Goal: Transaction & Acquisition: Purchase product/service

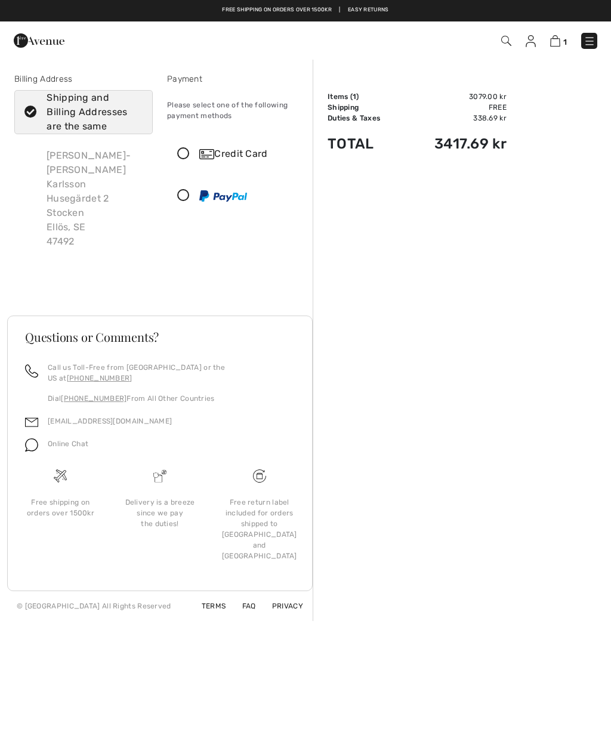
click at [186, 155] on icon at bounding box center [184, 154] width 32 height 13
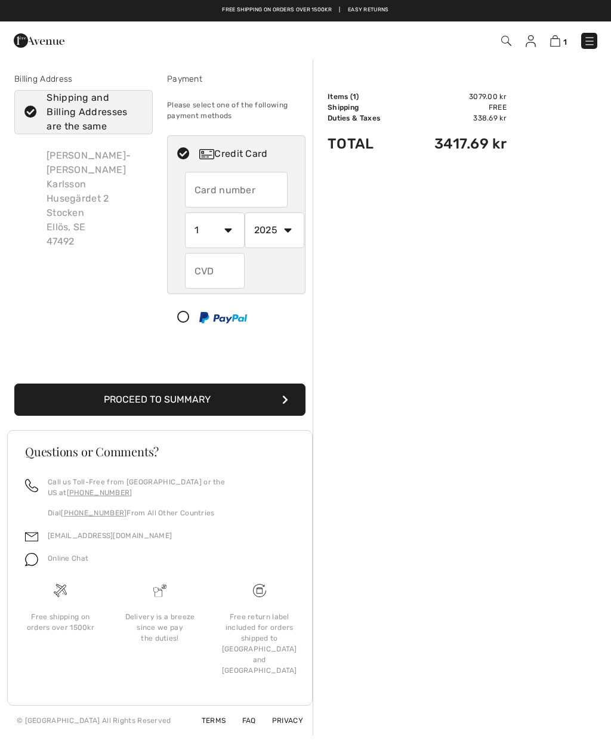
click at [605, 391] on div "Order Summary Details Items ( 1 ) 3079.00 kr Promo code 0.00 kr Shipping Free T…" at bounding box center [462, 396] width 298 height 677
click at [213, 189] on input "text" at bounding box center [236, 190] width 103 height 36
type input "5168152950645016"
click at [230, 231] on select "1 2 3 4 5 6 7 8 9 10 11 12" at bounding box center [215, 230] width 60 height 36
select select "9"
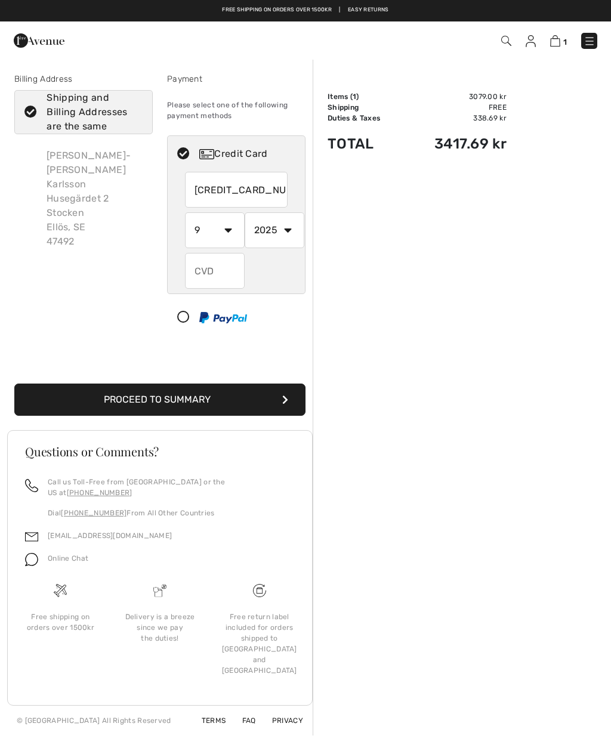
click at [291, 226] on select "2025 2026 2027 2028 2029 2030 2031 2032 2033 2034 2035" at bounding box center [275, 230] width 60 height 36
select select "2027"
click at [207, 265] on input "text" at bounding box center [215, 271] width 60 height 36
type input "570"
click at [170, 396] on button "Proceed to Summary" at bounding box center [159, 400] width 291 height 32
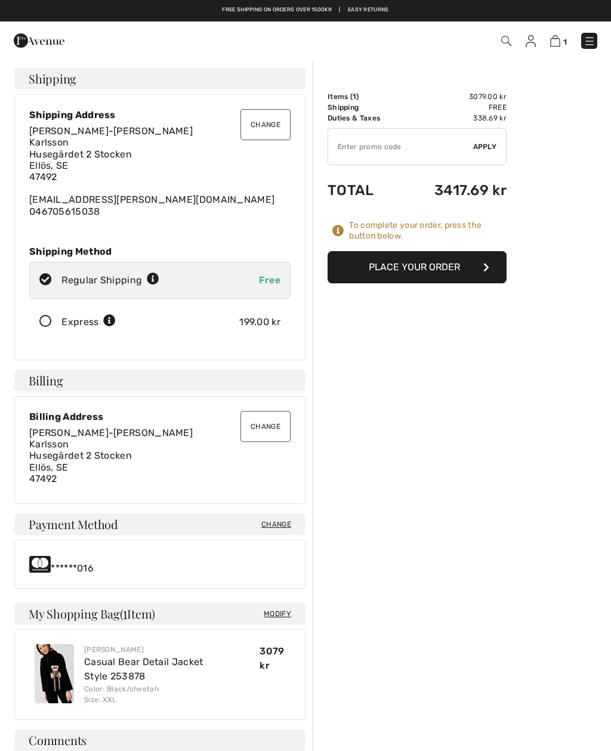
click at [422, 270] on button "Place Your Order" at bounding box center [417, 267] width 179 height 32
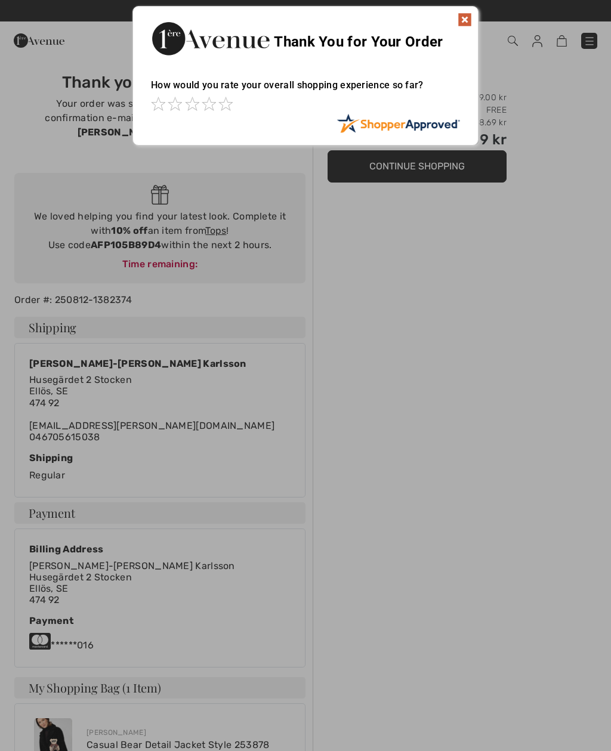
click at [466, 14] on img at bounding box center [465, 20] width 14 height 14
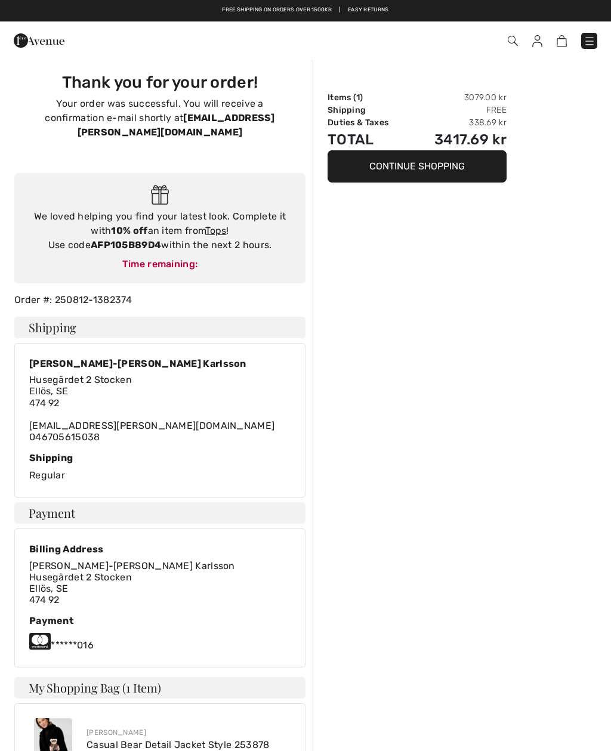
click at [539, 42] on img at bounding box center [537, 41] width 10 height 12
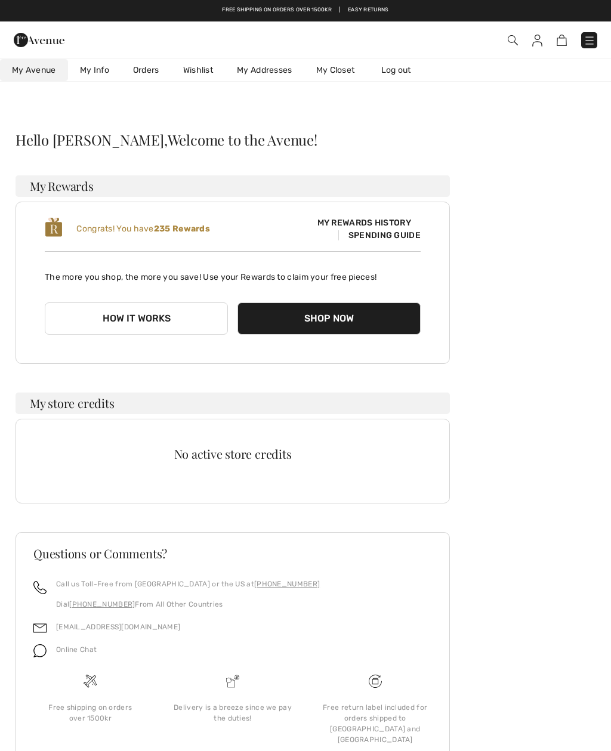
click at [199, 69] on link "Wishlist" at bounding box center [198, 70] width 54 height 22
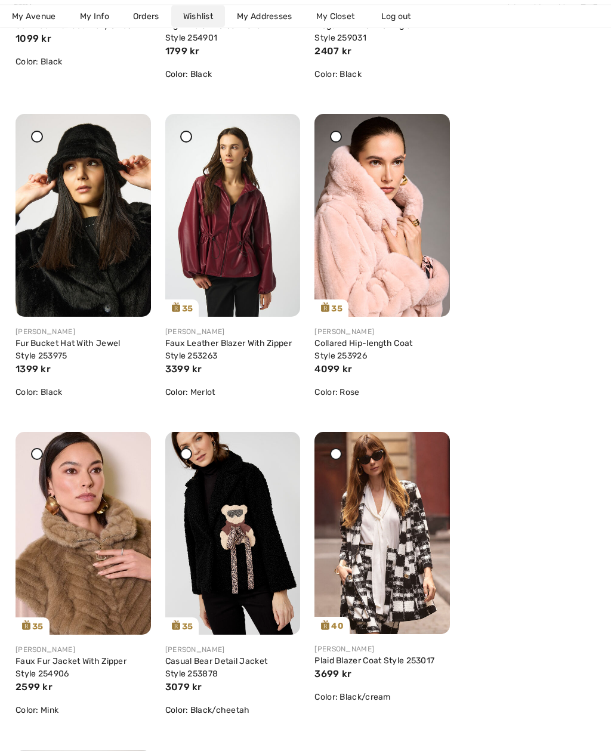
scroll to position [1401, 0]
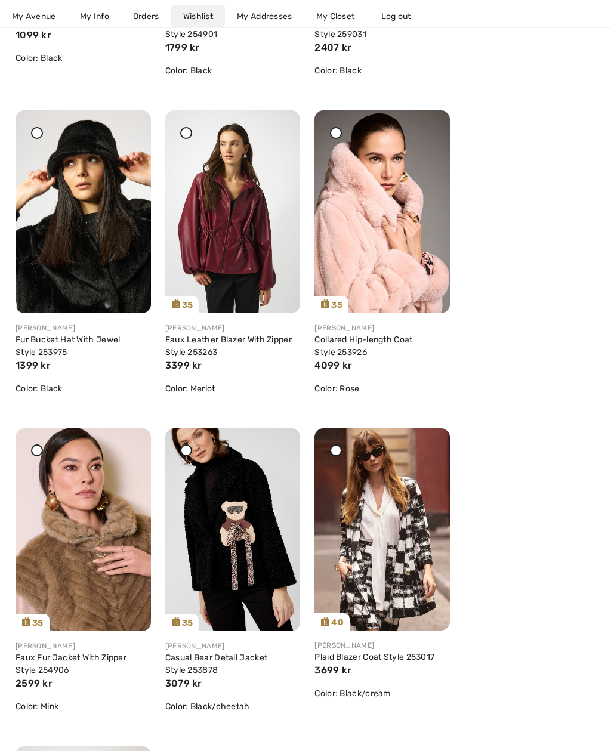
click at [279, 441] on icon at bounding box center [276, 437] width 7 height 8
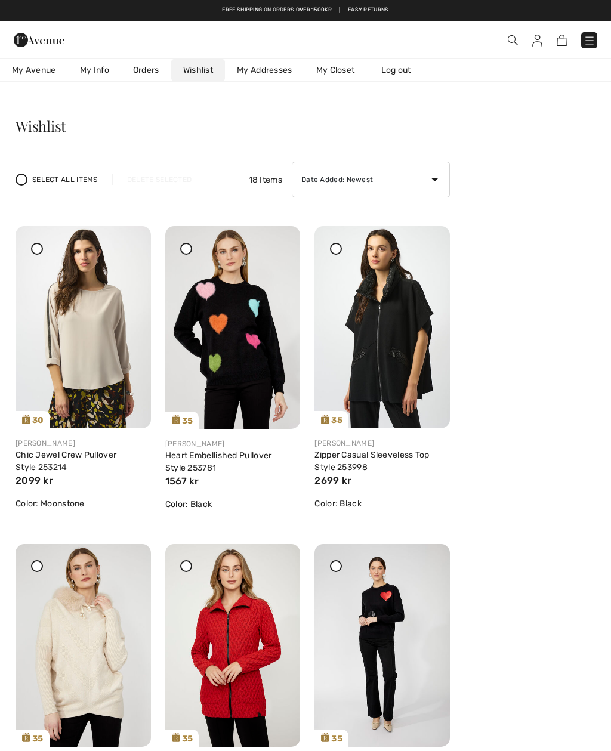
scroll to position [0, 0]
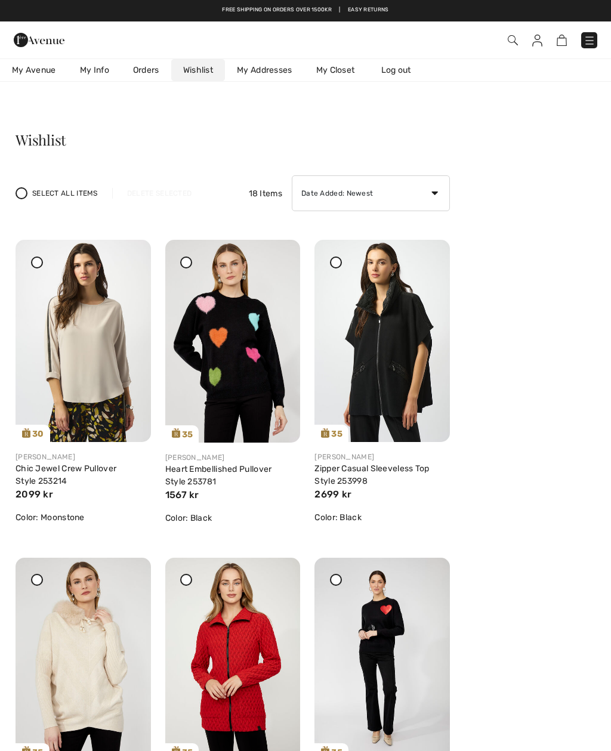
click at [591, 41] on img at bounding box center [590, 41] width 12 height 12
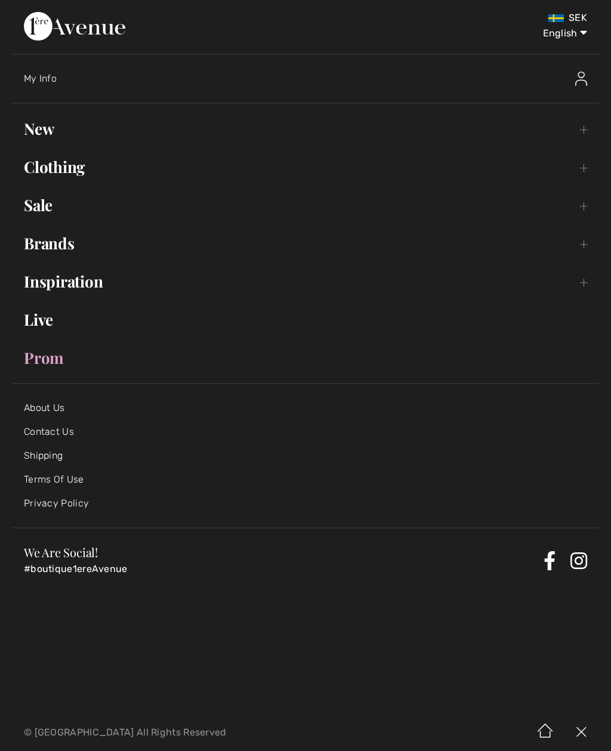
click at [70, 130] on link "New Toggle submenu" at bounding box center [305, 129] width 587 height 26
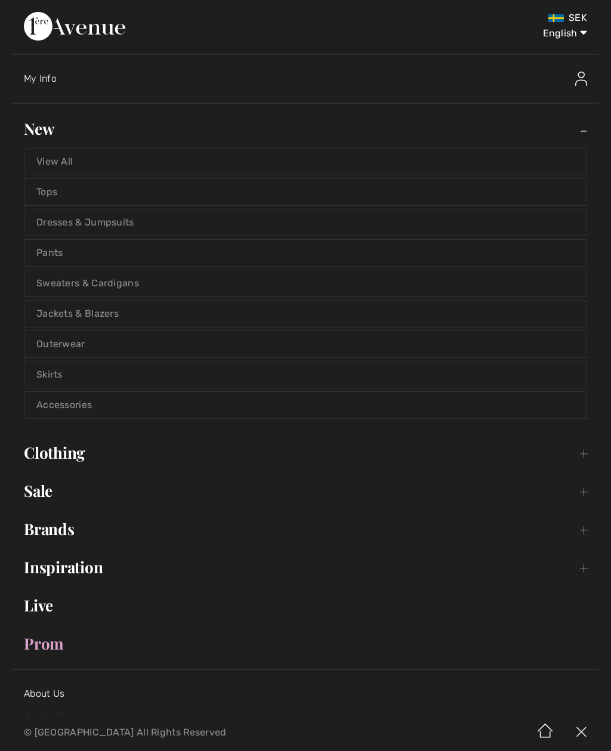
click at [87, 162] on link "View All" at bounding box center [305, 162] width 562 height 26
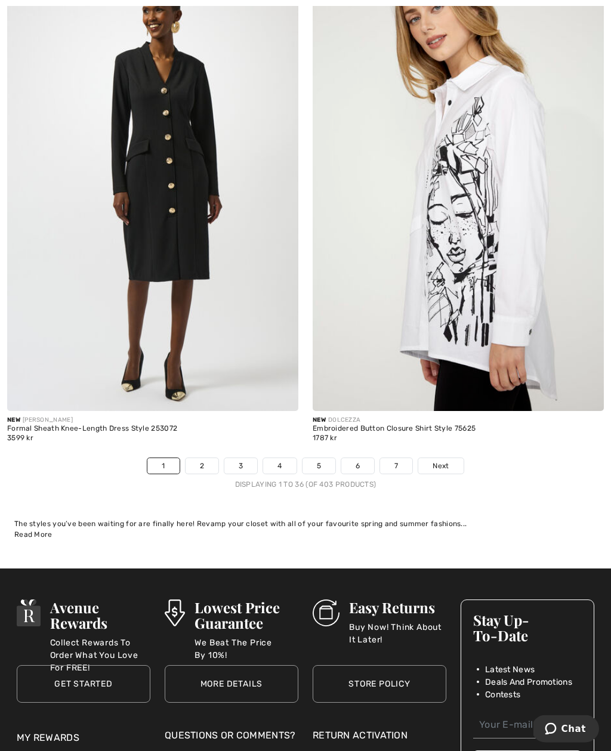
scroll to position [8653, 0]
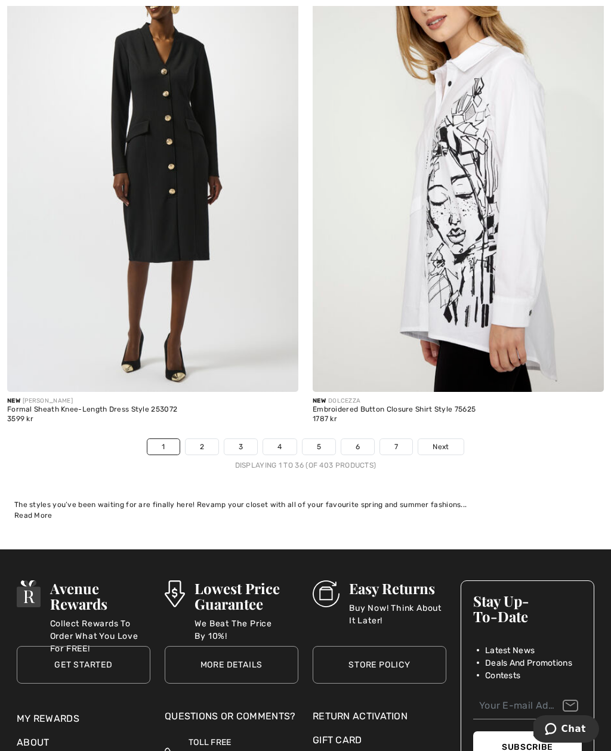
click at [203, 440] on link "2" at bounding box center [202, 447] width 33 height 16
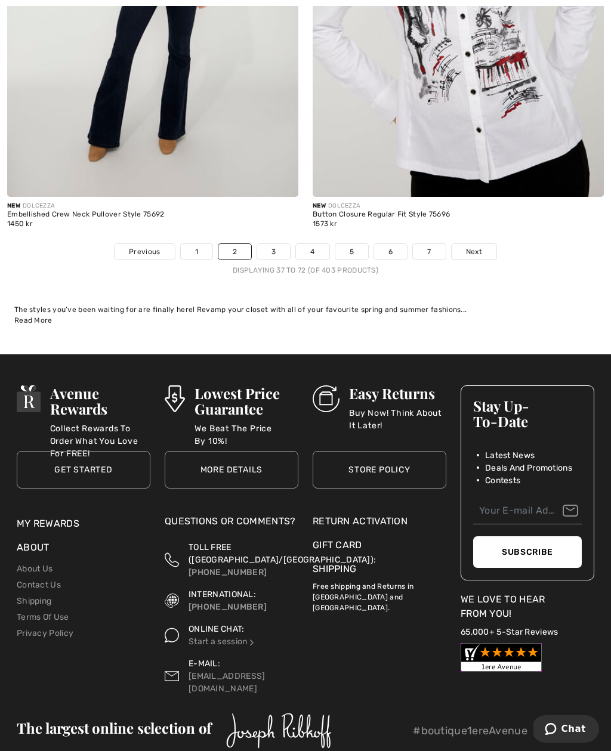
scroll to position [8867, 0]
